Goal: Task Accomplishment & Management: Manage account settings

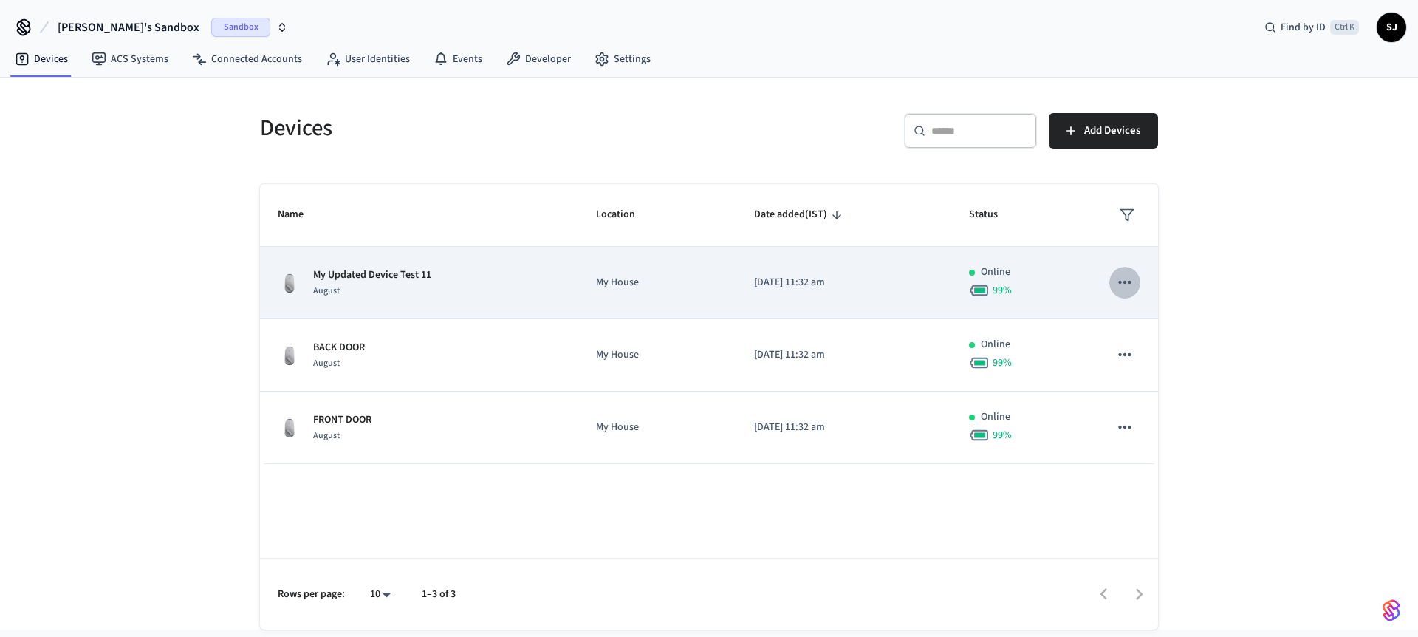
click at [1129, 275] on icon "sticky table" at bounding box center [1124, 282] width 19 height 19
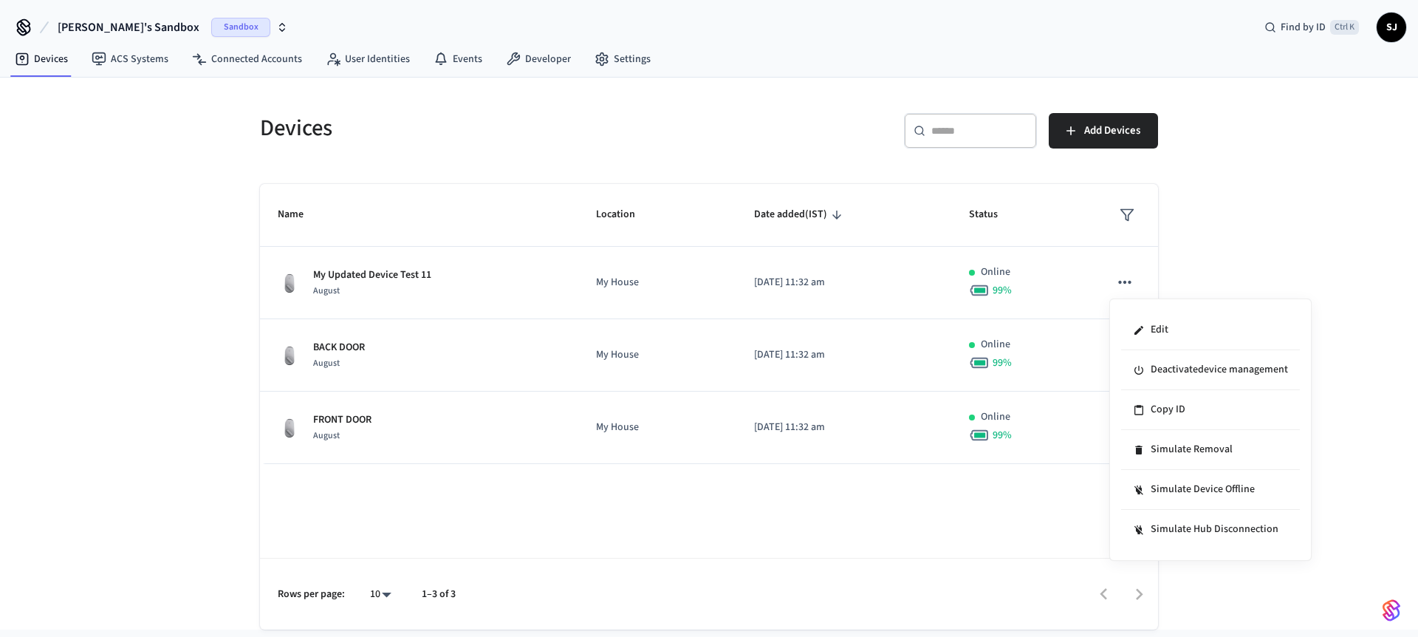
click at [1028, 297] on div at bounding box center [709, 318] width 1418 height 637
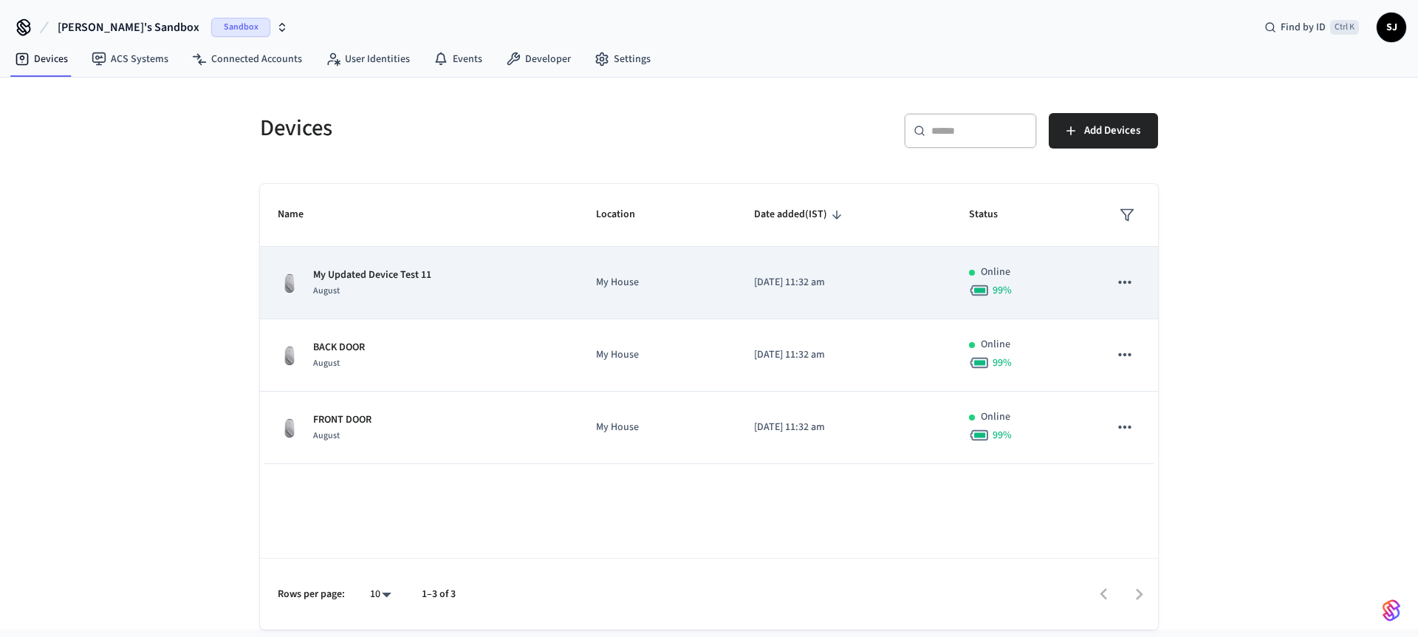
click at [945, 284] on td "[DATE] 11:32 am" at bounding box center [843, 283] width 215 height 72
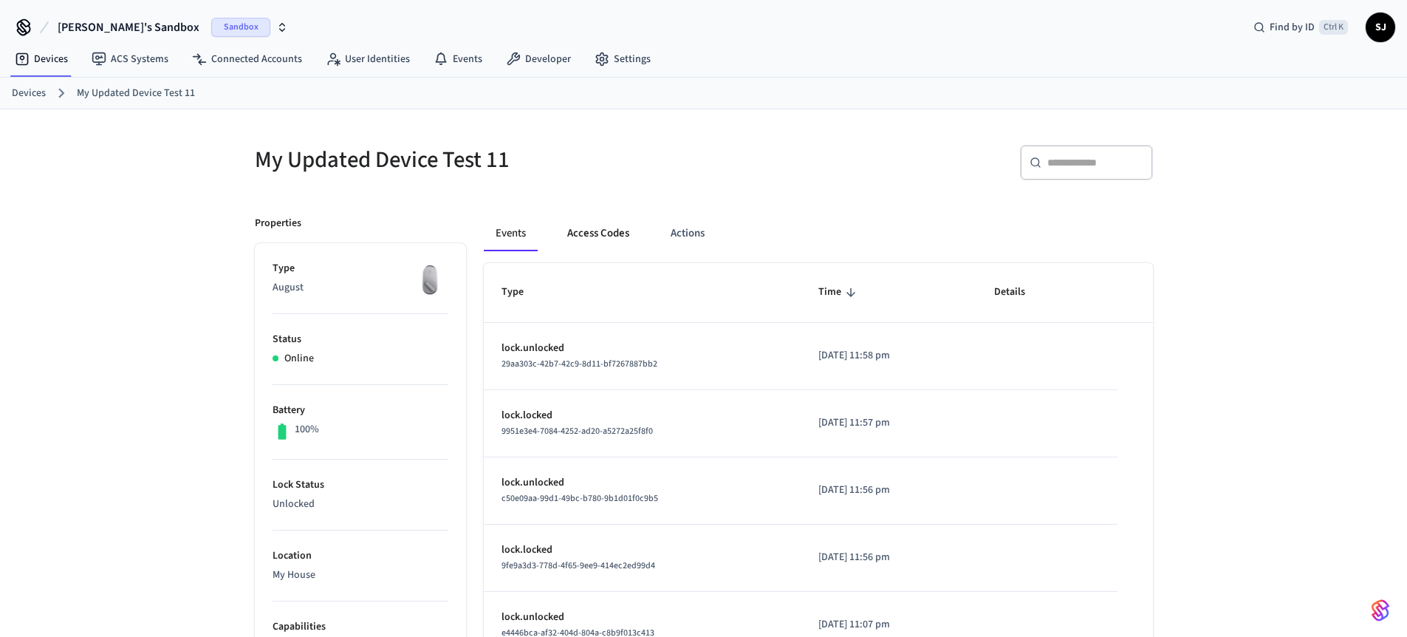
click at [593, 230] on button "Access Codes" at bounding box center [598, 233] width 86 height 35
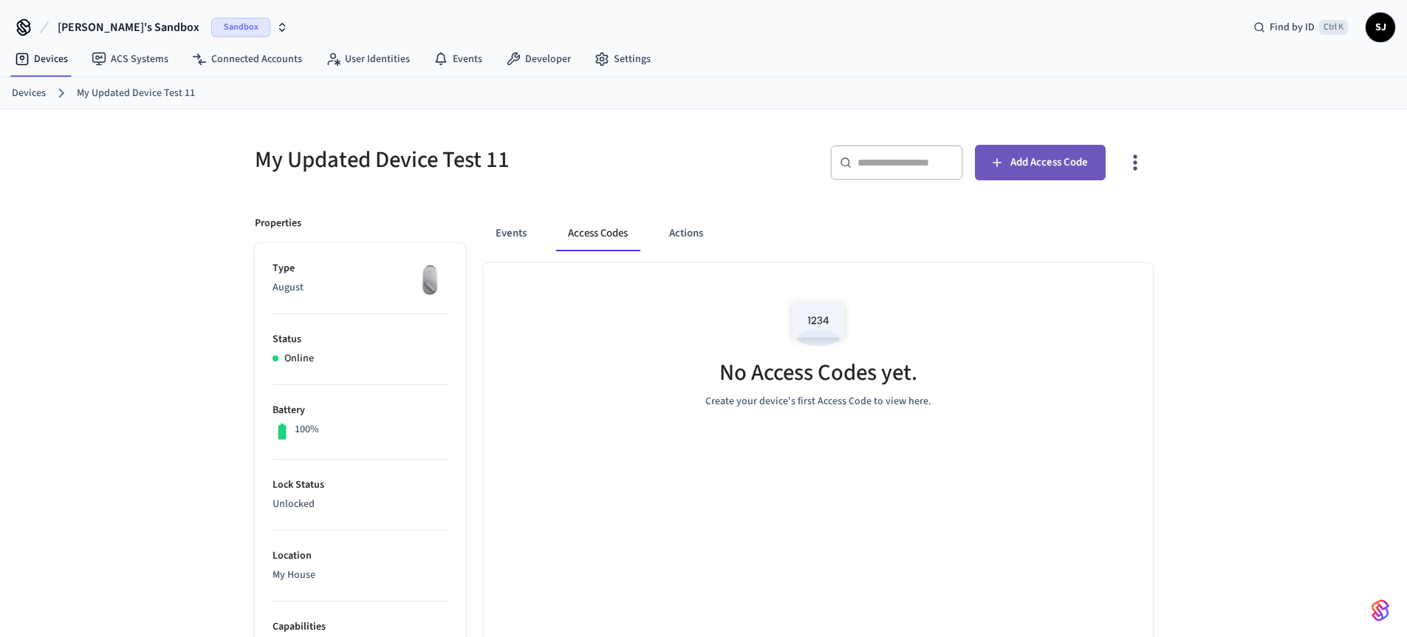
click at [1026, 147] on button "Add Access Code" at bounding box center [1040, 162] width 131 height 35
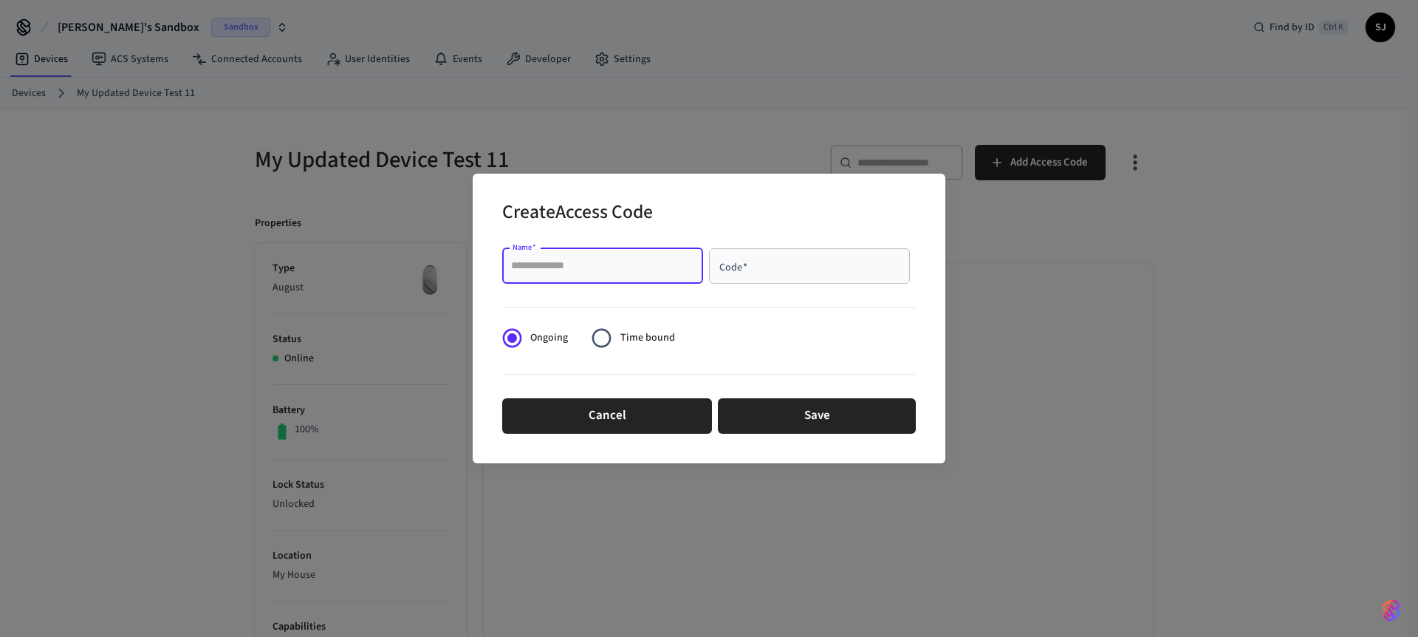
click at [654, 267] on input "Name   *" at bounding box center [602, 266] width 183 height 15
type input "**********"
click at [795, 278] on div "Code   *" at bounding box center [809, 265] width 201 height 35
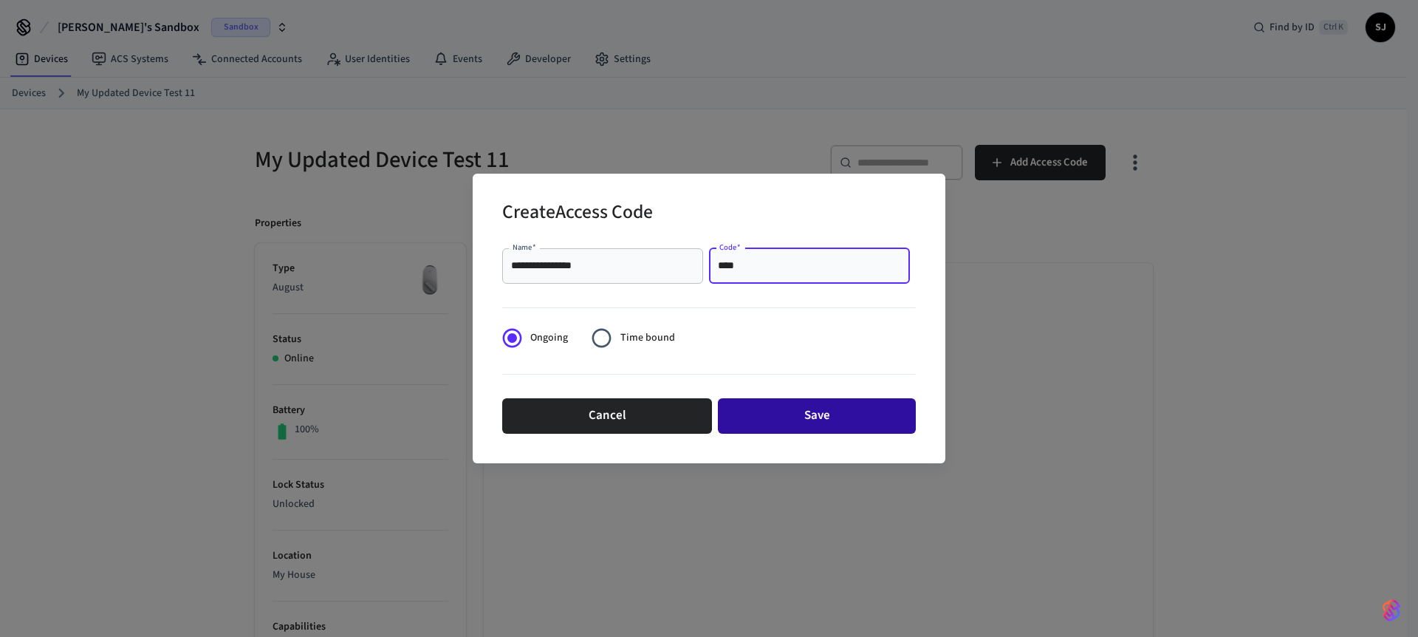
type input "****"
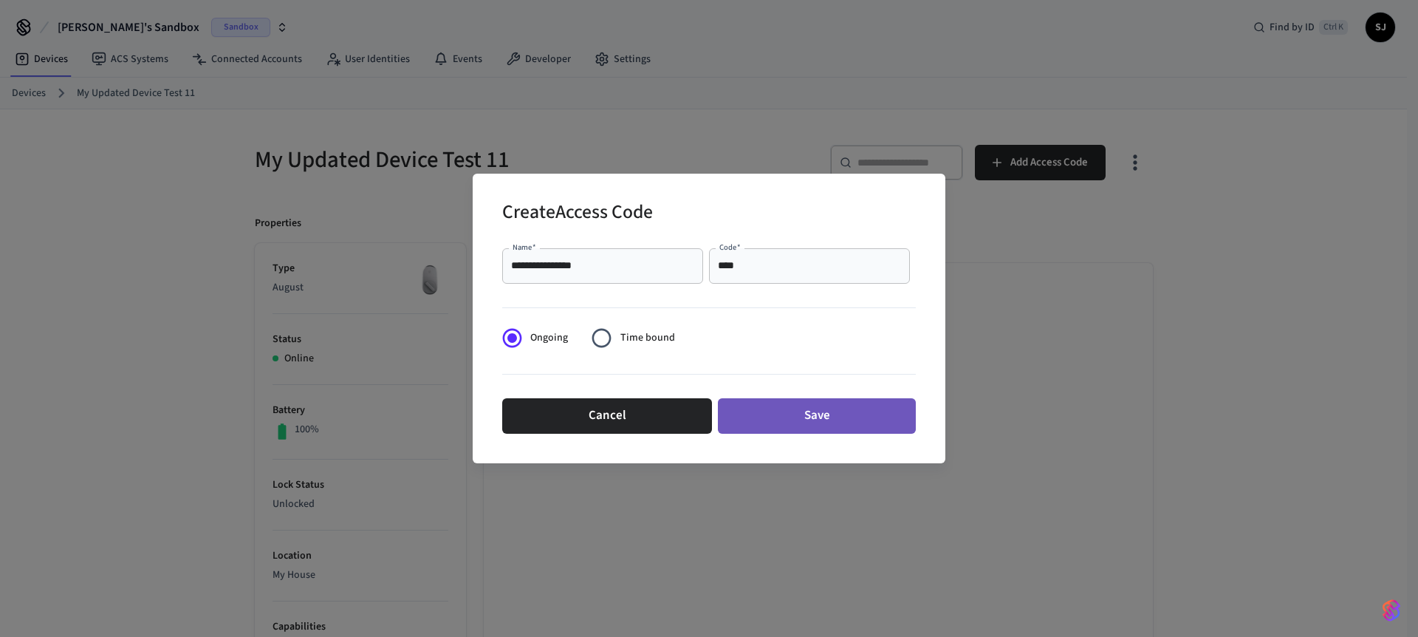
click at [787, 408] on button "Save" at bounding box center [817, 415] width 198 height 35
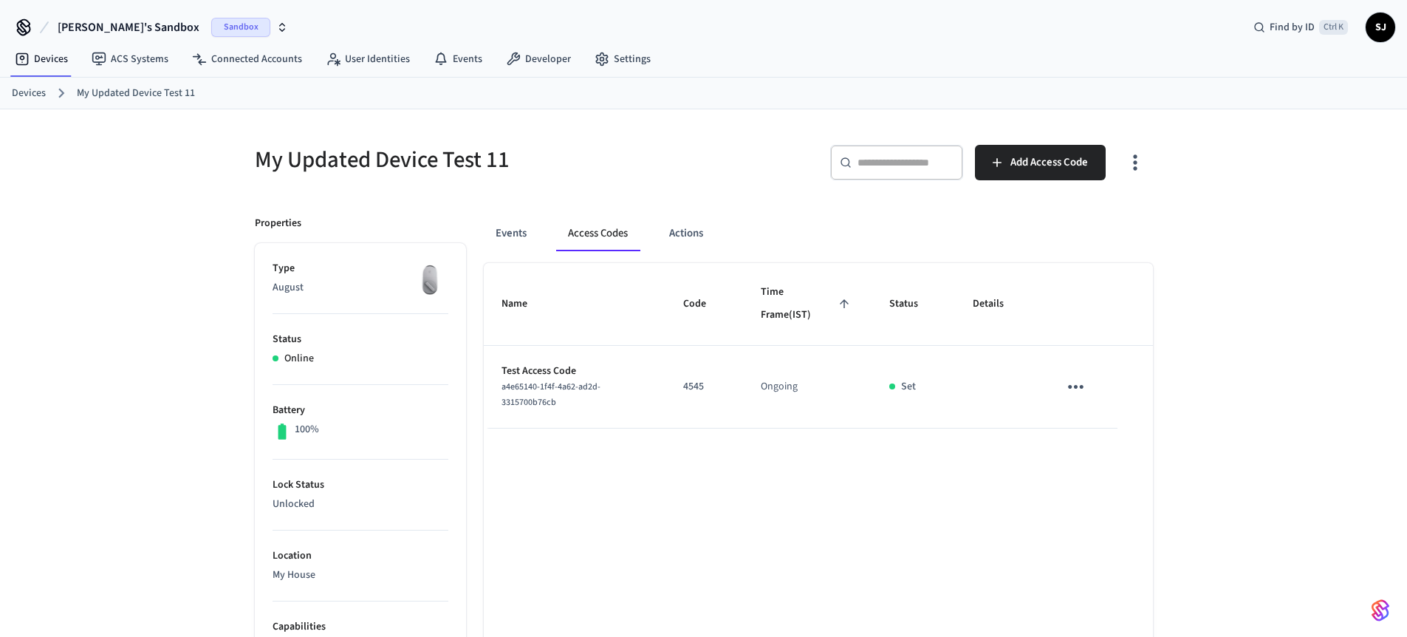
click at [1071, 386] on icon "sticky table" at bounding box center [1076, 387] width 16 height 4
